Goal: Navigation & Orientation: Find specific page/section

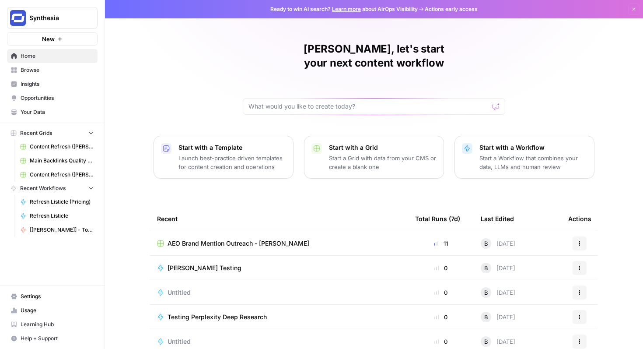
click at [213, 81] on div "[PERSON_NAME], let's start your next content workflow Start with a Template Lau…" at bounding box center [374, 208] width 538 height 416
click at [167, 50] on div "[PERSON_NAME], let's start your next content workflow Start with a Template Lau…" at bounding box center [374, 208] width 538 height 416
click at [38, 86] on span "Insights" at bounding box center [57, 84] width 73 height 8
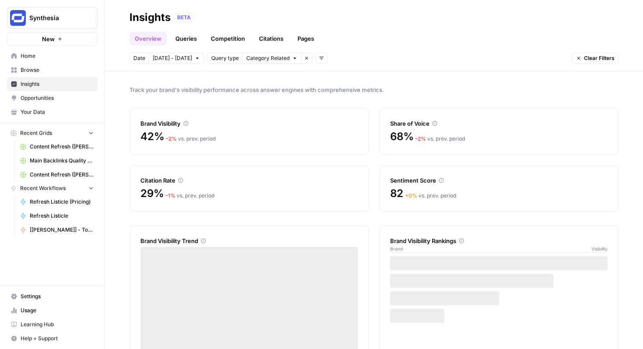
click at [49, 95] on span "Opportunities" at bounding box center [57, 98] width 73 height 8
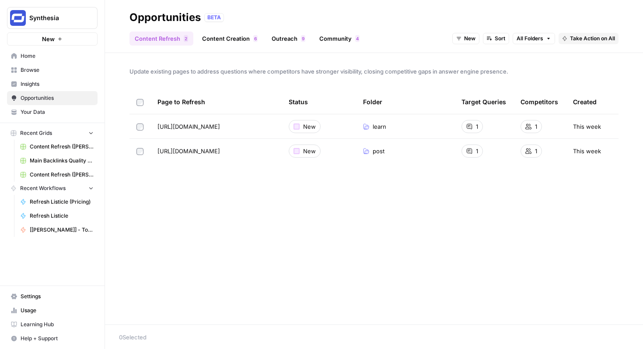
click at [236, 39] on link "Content Creation 6" at bounding box center [230, 38] width 66 height 14
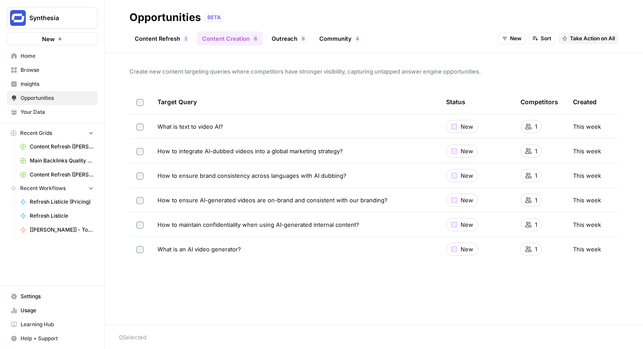
click at [280, 37] on link "Outreach 9" at bounding box center [288, 38] width 44 height 14
